Goal: Task Accomplishment & Management: Complete application form

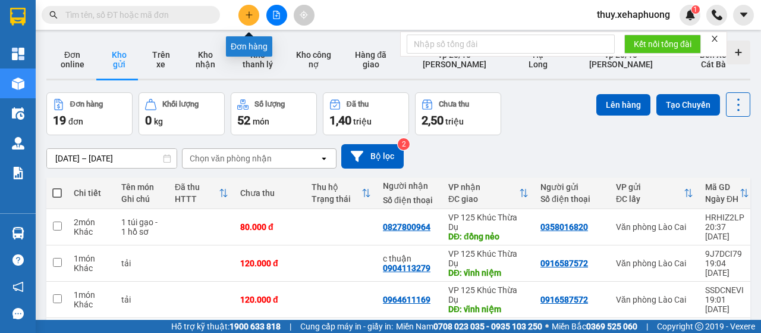
click at [247, 8] on button at bounding box center [249, 15] width 21 height 21
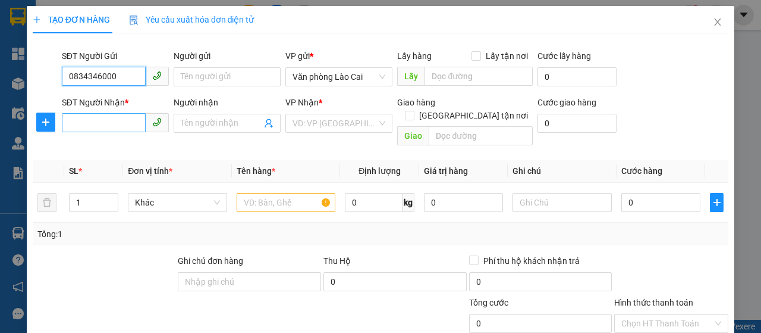
type input "0834346000"
click at [95, 126] on input "SĐT Người Nhận *" at bounding box center [104, 122] width 84 height 19
type input "0778310407"
click at [313, 127] on input "search" at bounding box center [335, 123] width 84 height 18
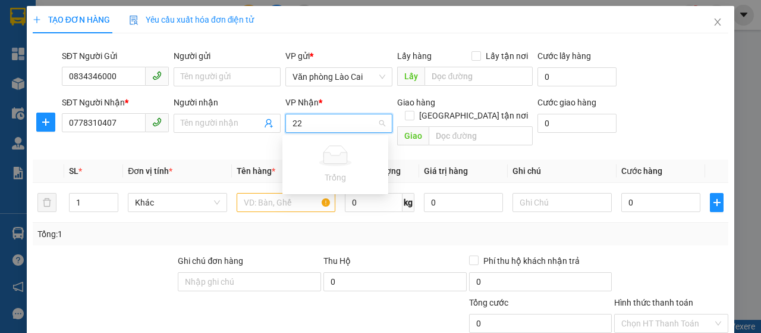
type input "2"
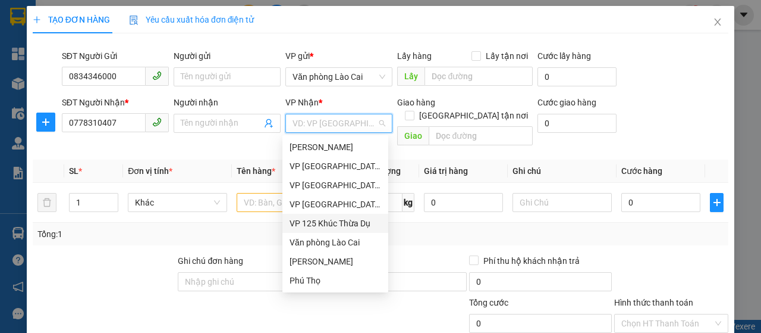
click at [331, 218] on div "VP 125 Khúc Thừa Dụ" at bounding box center [336, 223] width 92 height 13
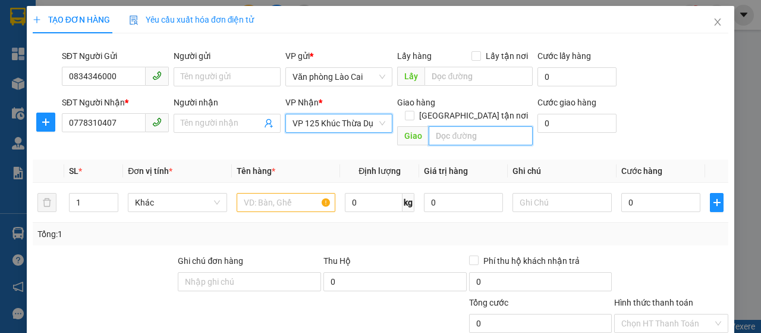
click at [448, 126] on input "text" at bounding box center [480, 135] width 103 height 19
type input "hải phòng"
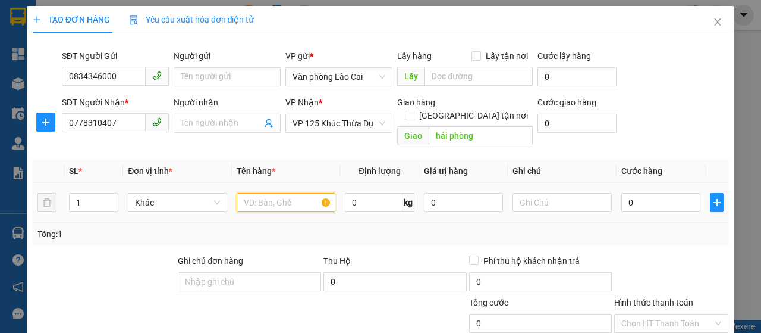
click at [312, 193] on input "text" at bounding box center [286, 202] width 99 height 19
type input "thùng xốp"
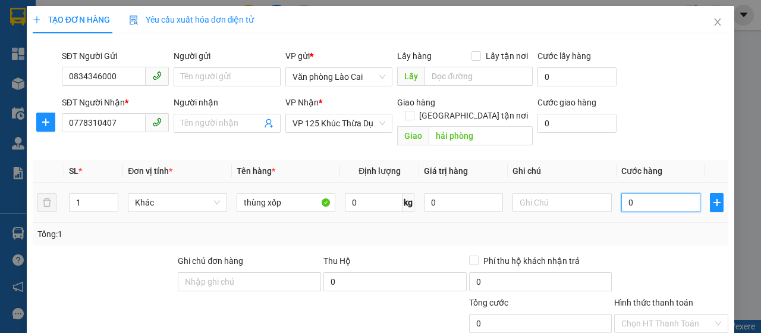
click at [647, 197] on input "0" at bounding box center [661, 202] width 79 height 19
type input "8"
type input "80"
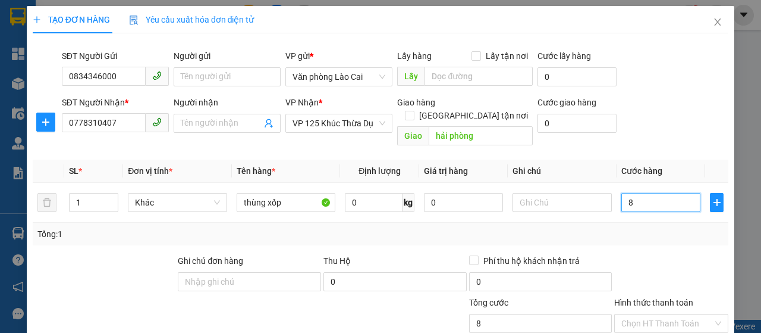
type input "80"
type input "800"
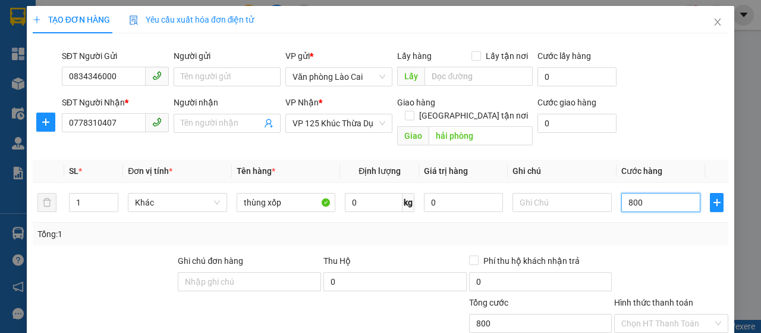
type input "8.000"
type input "80.000"
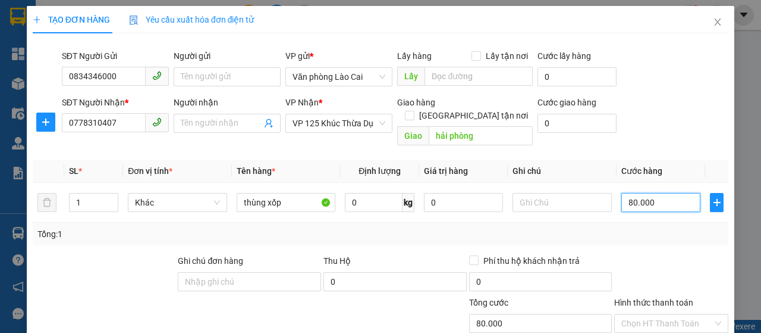
type input "80.000"
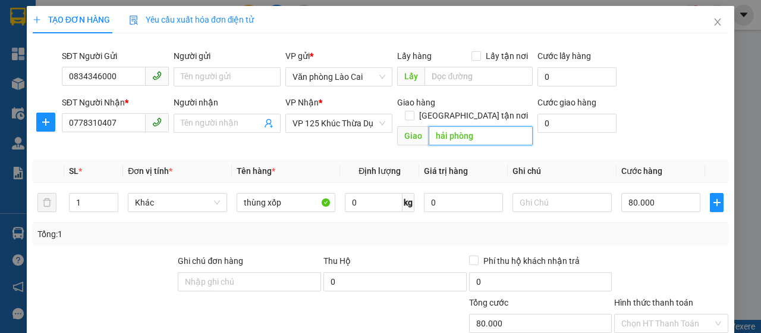
click at [493, 126] on input "hải phòng" at bounding box center [480, 135] width 103 height 19
click at [482, 126] on input "hải phòng" at bounding box center [480, 135] width 103 height 19
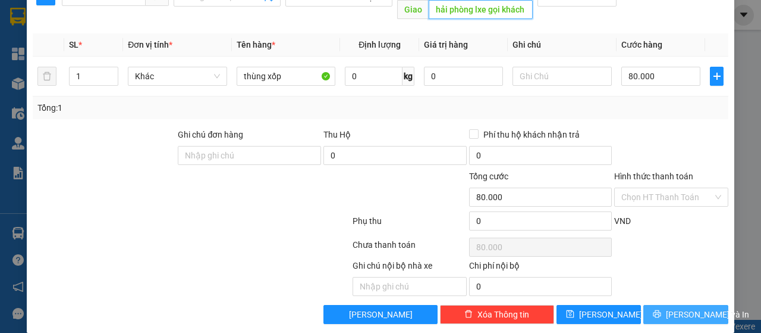
type input "hải phòng lxe gọi khách"
click at [654, 309] on icon "printer" at bounding box center [657, 313] width 8 height 8
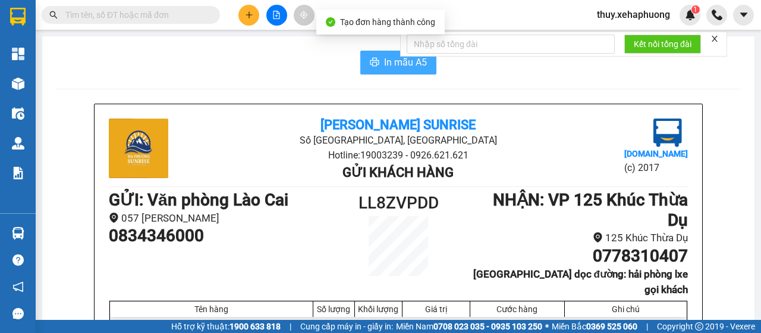
click at [391, 65] on span "In mẫu A5" at bounding box center [405, 62] width 43 height 15
